Goal: Task Accomplishment & Management: Use online tool/utility

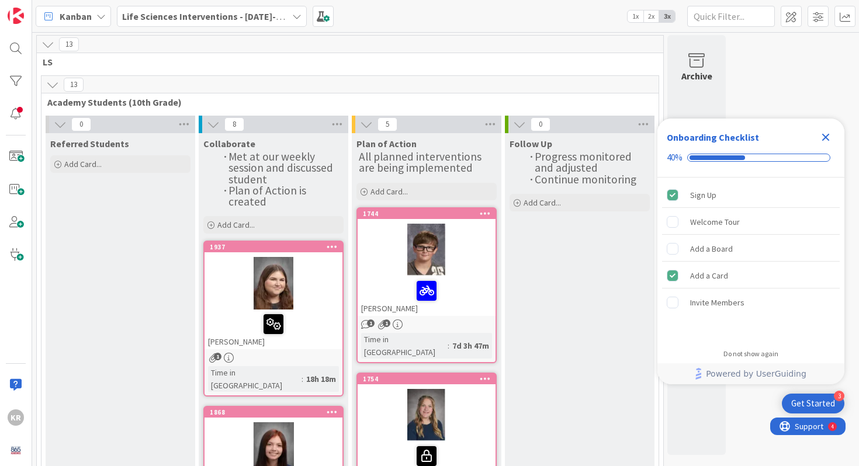
click at [270, 291] on div at bounding box center [274, 283] width 138 height 53
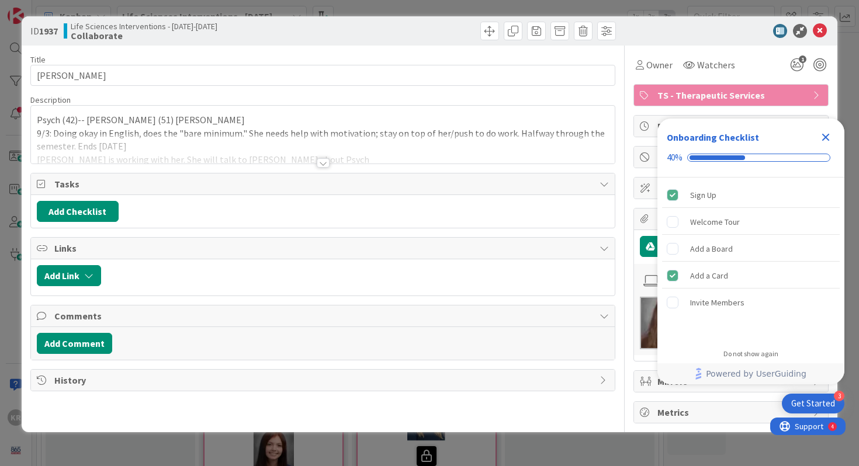
click at [831, 137] on icon "Close Checklist" at bounding box center [826, 137] width 14 height 14
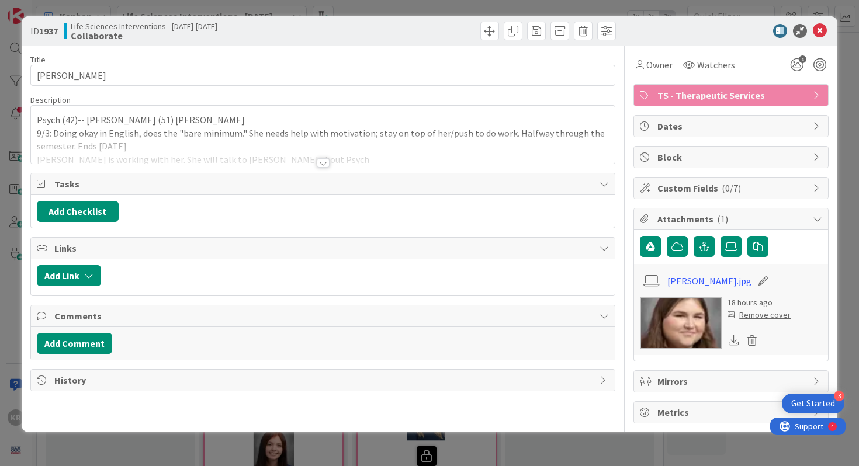
click at [819, 31] on icon at bounding box center [820, 31] width 14 height 14
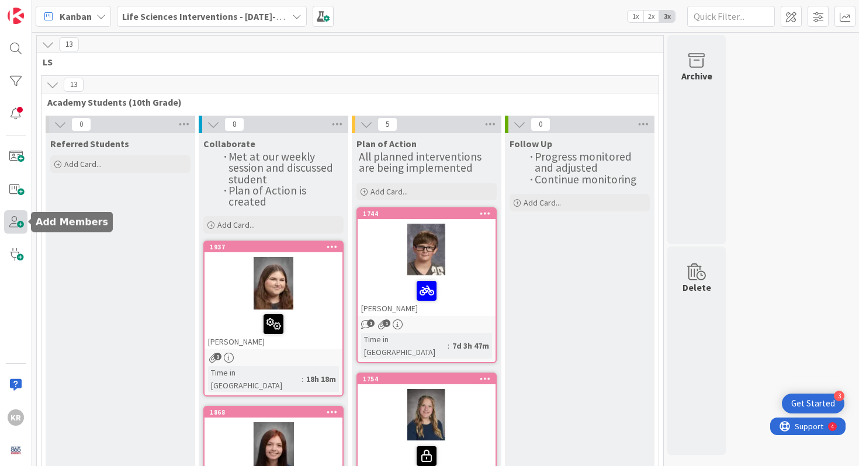
click at [15, 227] on span at bounding box center [15, 221] width 23 height 23
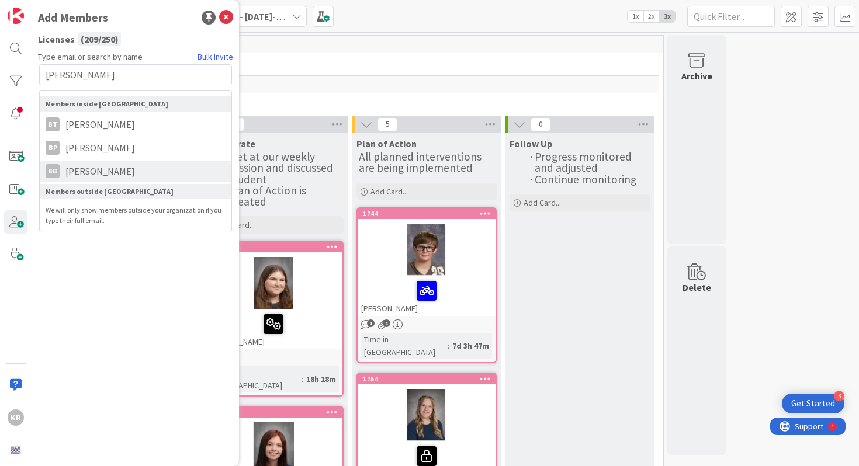
type input "[PERSON_NAME]"
click at [103, 163] on li "BB [PERSON_NAME]" at bounding box center [136, 171] width 192 height 21
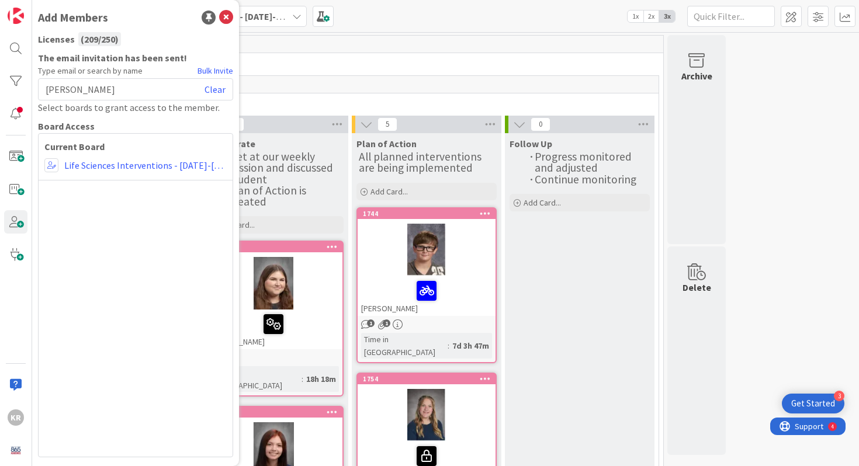
click at [165, 186] on div "Current Board Life Sciences Interventions - [DATE]-[DATE]" at bounding box center [135, 295] width 195 height 324
click at [141, 155] on div "Current Board Life Sciences Interventions - [DATE]-[DATE]" at bounding box center [135, 295] width 195 height 324
click at [141, 172] on div "Current Board Life Sciences Interventions - [DATE]-[DATE]" at bounding box center [135, 295] width 195 height 324
click at [140, 165] on link "Life Sciences Interventions - [DATE]-[DATE]" at bounding box center [145, 165] width 163 height 14
click at [167, 167] on link "Life Sciences Interventions - [DATE]-[DATE]" at bounding box center [145, 165] width 163 height 14
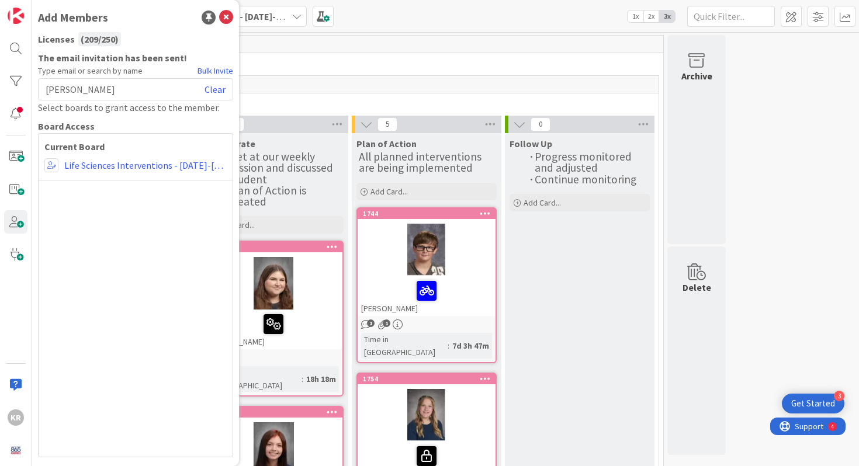
click at [100, 154] on div "Current Board Life Sciences Interventions - [DATE]-[DATE]" at bounding box center [135, 295] width 195 height 324
click at [226, 16] on icon at bounding box center [226, 18] width 14 height 14
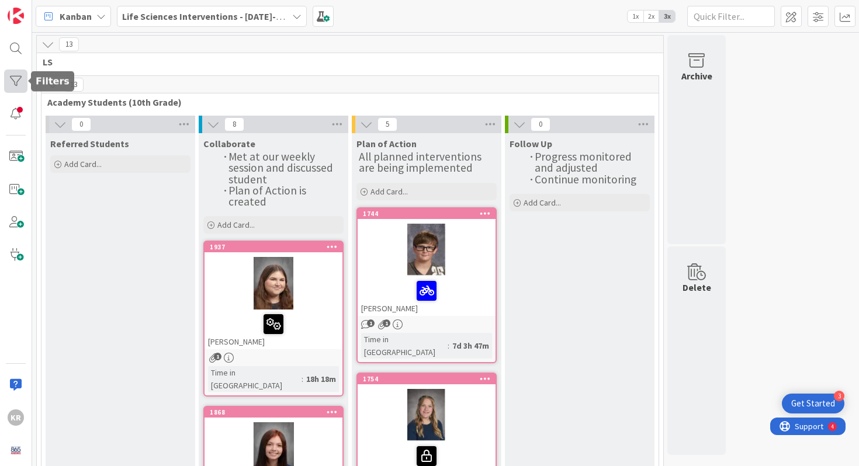
click at [15, 88] on div at bounding box center [15, 81] width 23 height 23
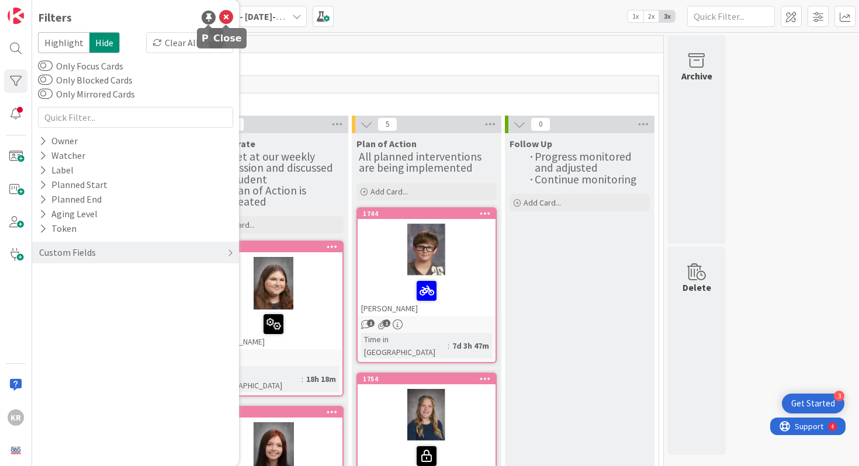
click at [230, 15] on icon at bounding box center [226, 18] width 14 height 14
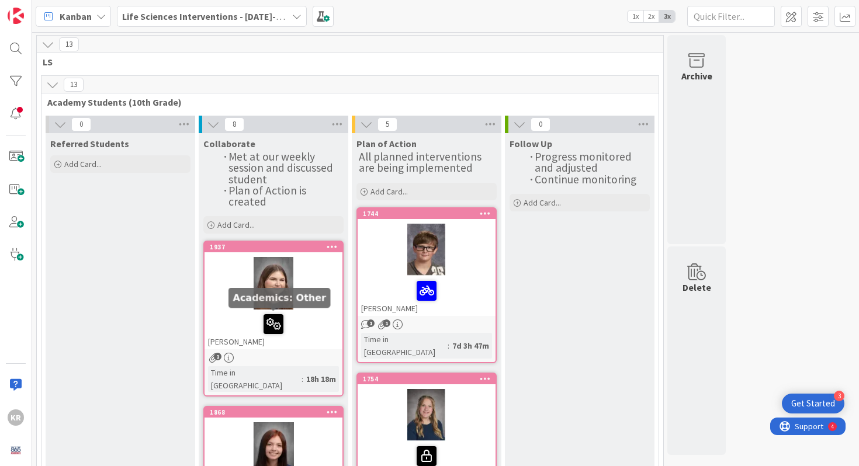
click at [298, 302] on div at bounding box center [274, 283] width 138 height 53
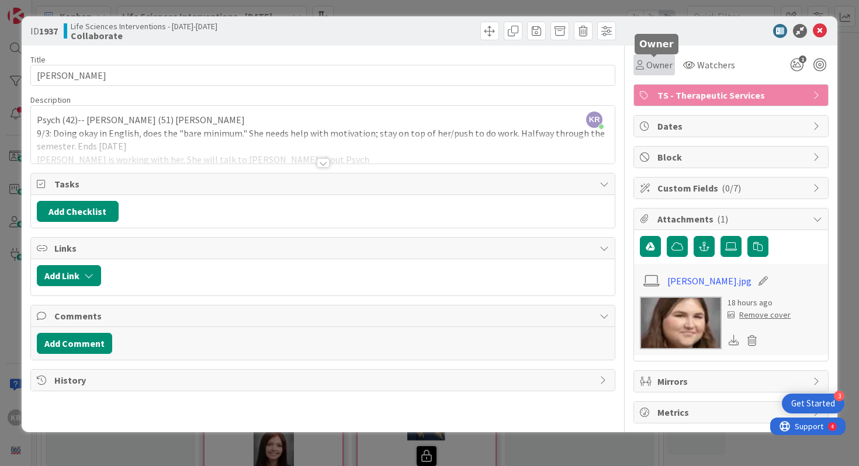
click at [666, 61] on span "Owner" at bounding box center [660, 65] width 26 height 14
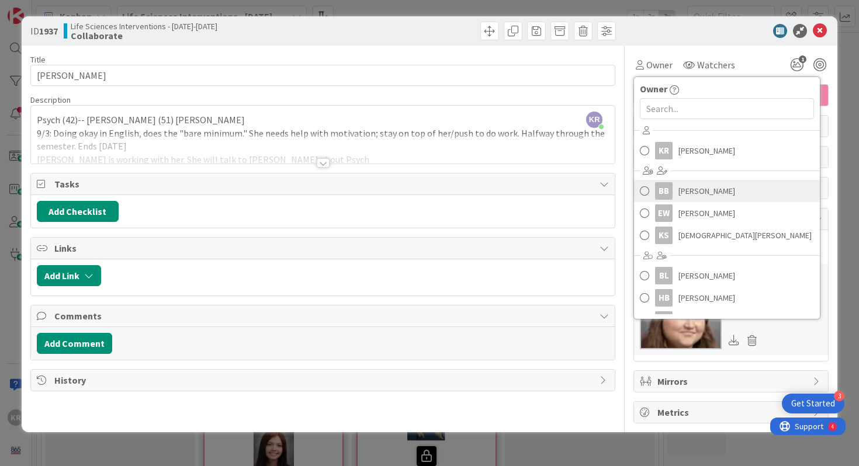
click at [696, 192] on span "[PERSON_NAME]" at bounding box center [707, 191] width 57 height 18
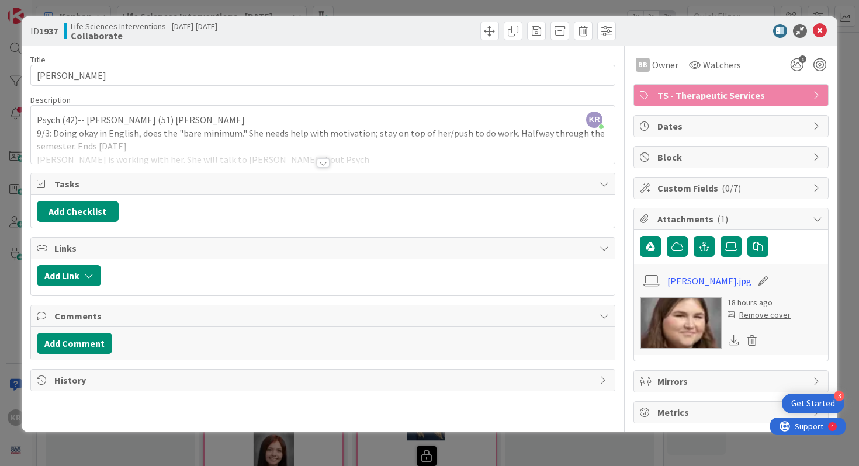
click at [2, 195] on div "ID 1937 Life Sciences Interventions - [DATE]-[DATE] Collaborate Title 17 / 128 …" at bounding box center [429, 233] width 859 height 466
